Goal: Information Seeking & Learning: Find specific fact

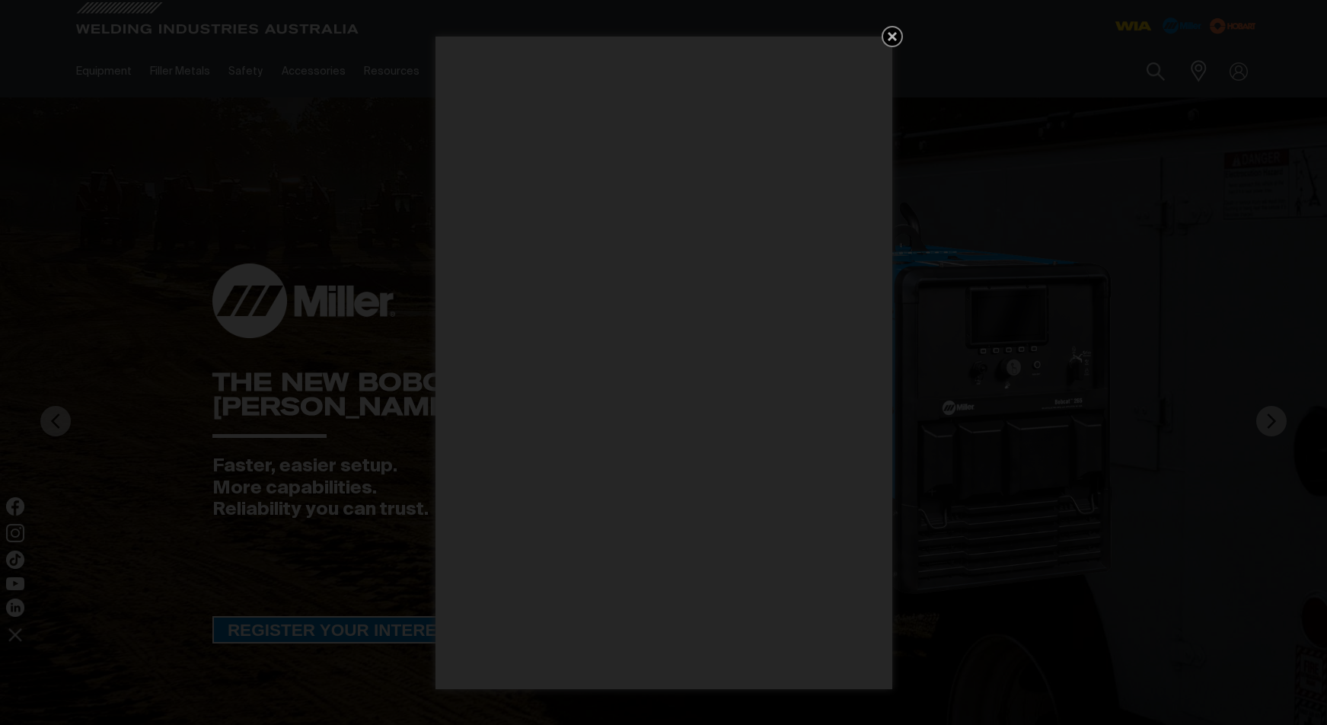
click at [889, 37] on icon "Get 5 WIA Welding Guides Free!" at bounding box center [892, 36] width 18 height 18
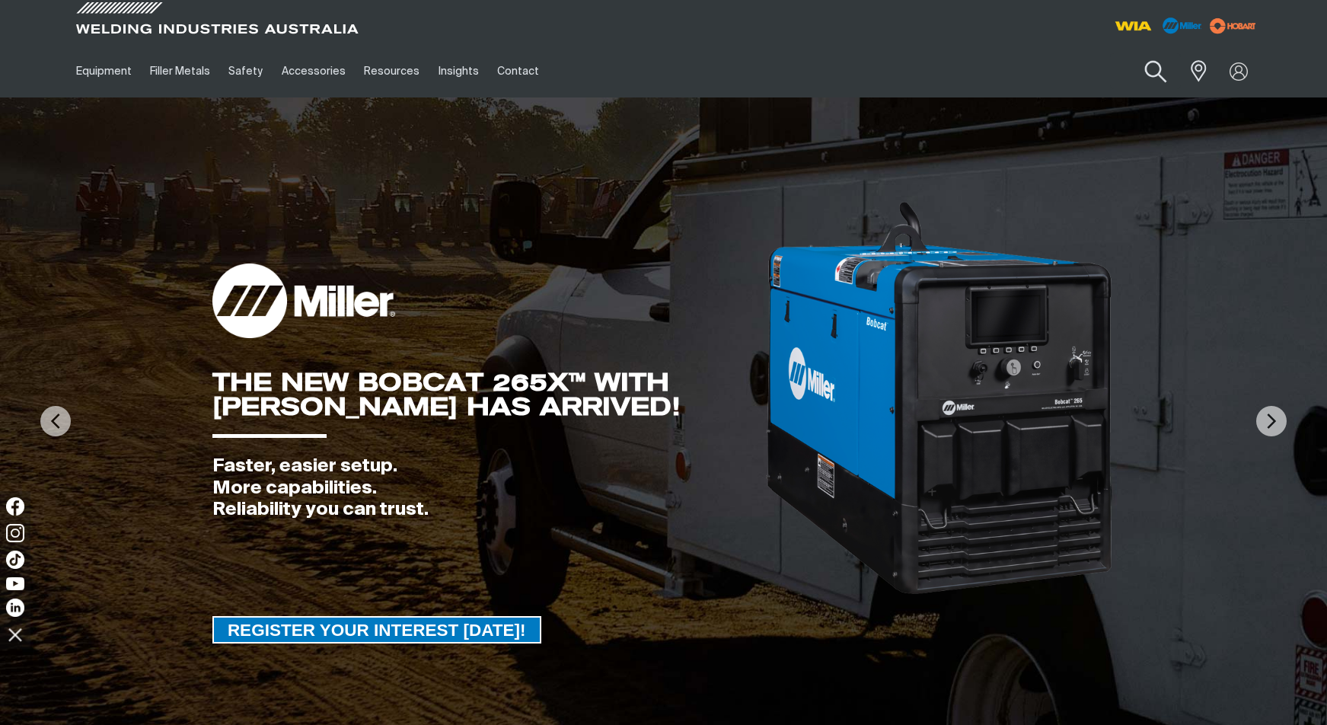
click at [1154, 67] on button "Search products" at bounding box center [1155, 71] width 62 height 43
click at [1053, 69] on input "Search" at bounding box center [1062, 71] width 234 height 34
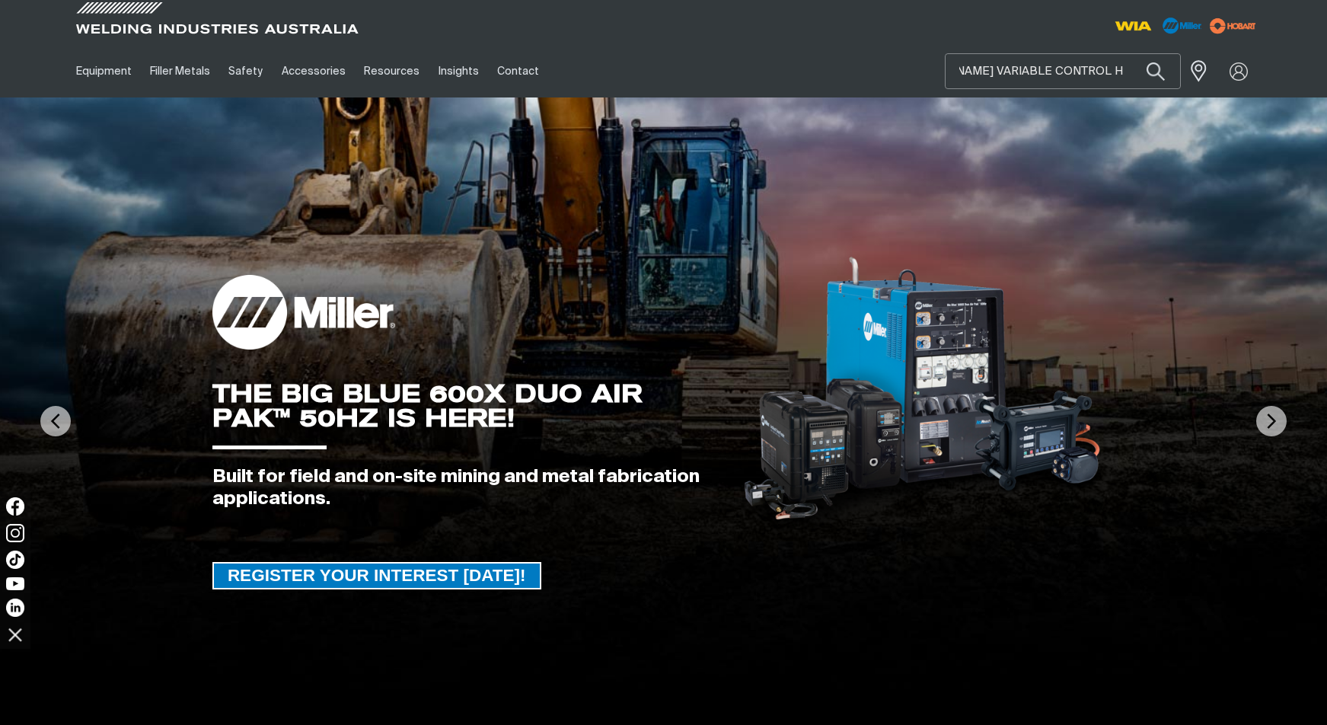
scroll to position [0, 61]
click at [1130, 53] on button "Search products" at bounding box center [1156, 71] width 52 height 36
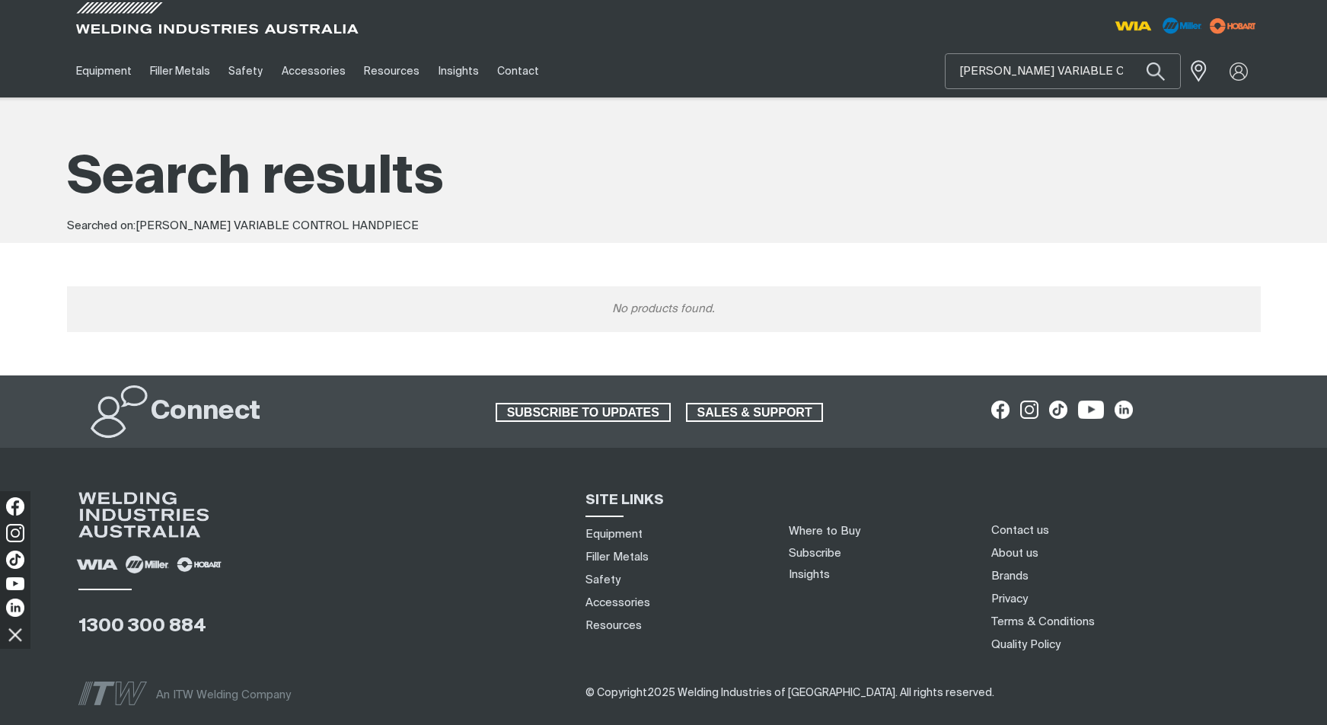
click at [1124, 69] on input "[PERSON_NAME] VARIABLE CONTROL HANDPIECE" at bounding box center [1062, 71] width 234 height 34
drag, startPoint x: 1116, startPoint y: 70, endPoint x: 891, endPoint y: 50, distance: 226.2
click at [915, 63] on div "Equipment Stick Welders TIG Welders MIG Welders Multi-Process Welders Engine Dr…" at bounding box center [664, 71] width 1194 height 53
type input "E"
type input "VARIABLE TORCH"
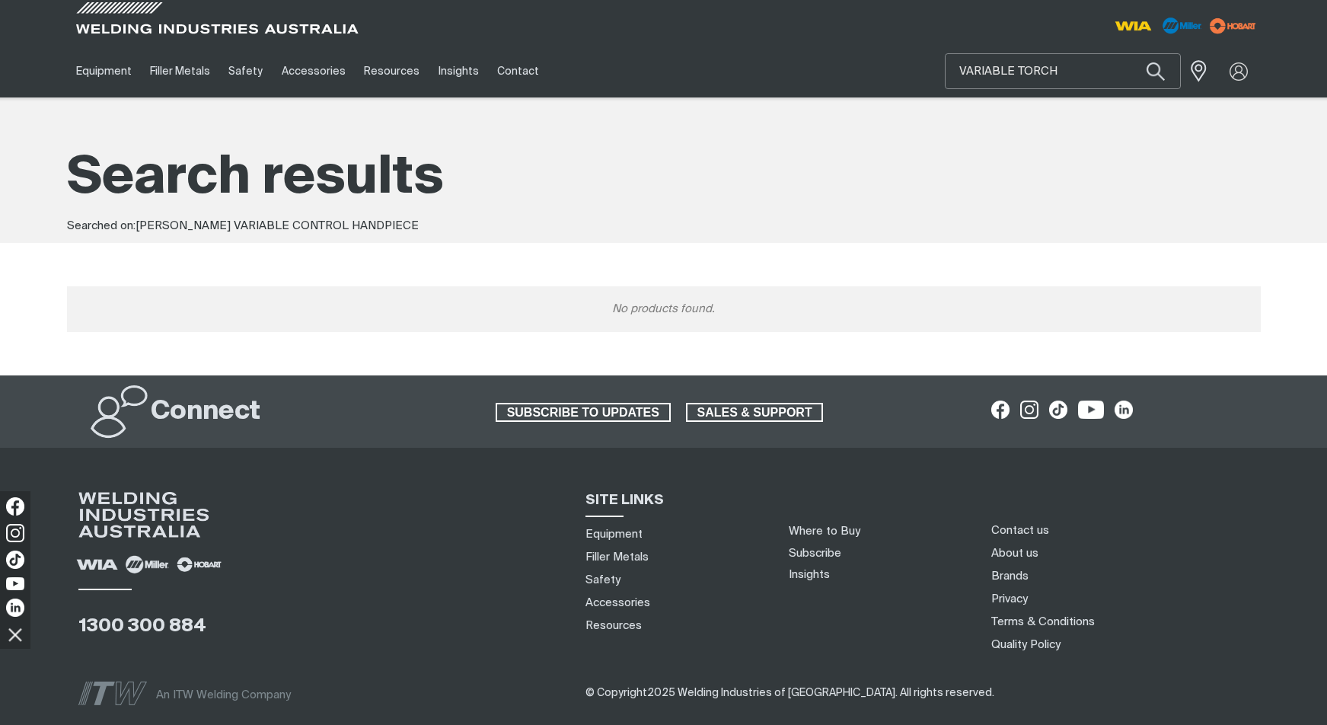
click at [1130, 53] on button "Search products" at bounding box center [1156, 71] width 52 height 36
